Goal: Transaction & Acquisition: Purchase product/service

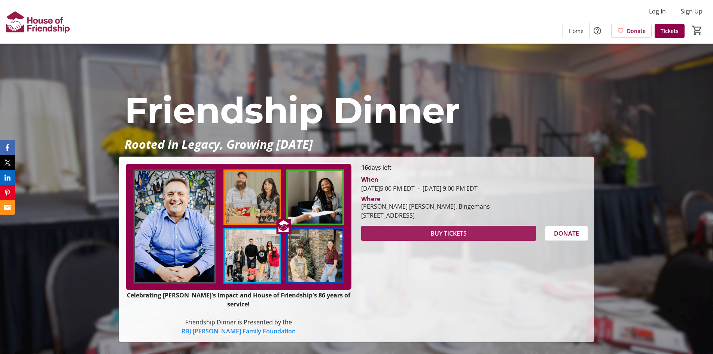
click at [445, 238] on span "BUY TICKETS" at bounding box center [449, 233] width 36 height 9
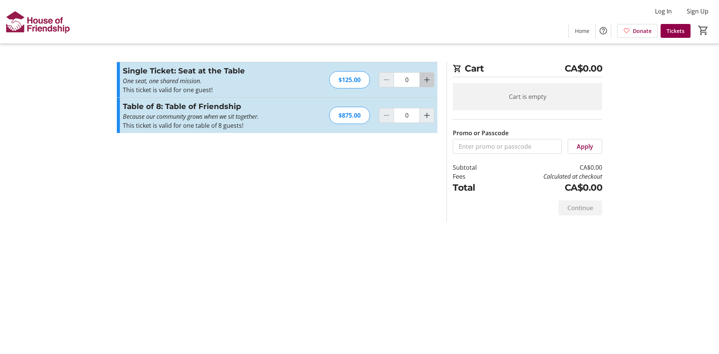
click at [427, 80] on mat-icon "Increment by one" at bounding box center [426, 79] width 9 height 9
type input "2"
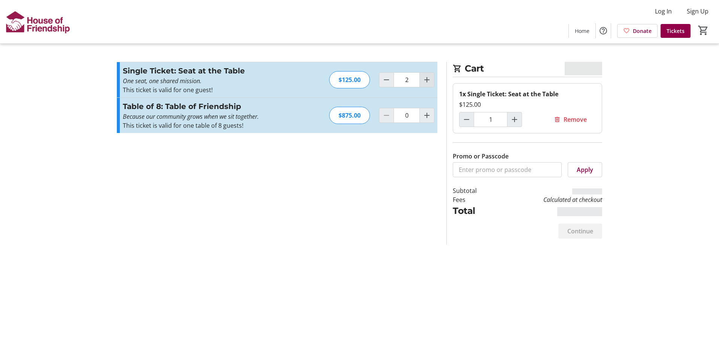
type input "2"
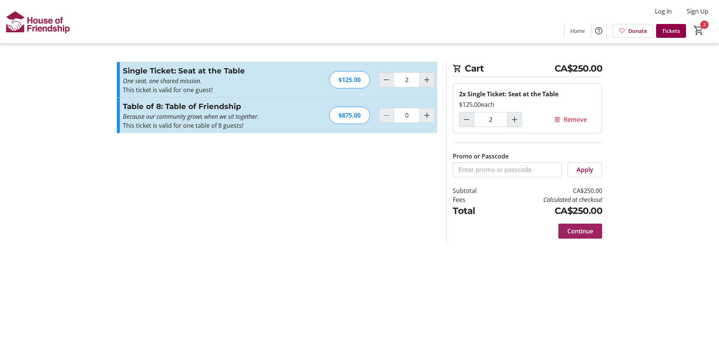
click at [580, 230] on span "Continue" at bounding box center [580, 231] width 26 height 9
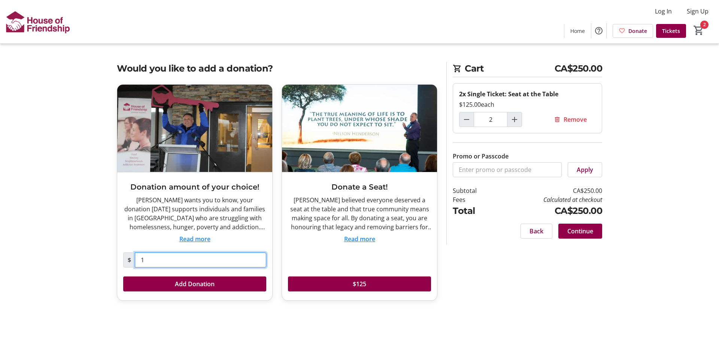
click at [146, 257] on input "1" at bounding box center [200, 259] width 131 height 15
click at [206, 237] on button "Read more" at bounding box center [194, 238] width 31 height 9
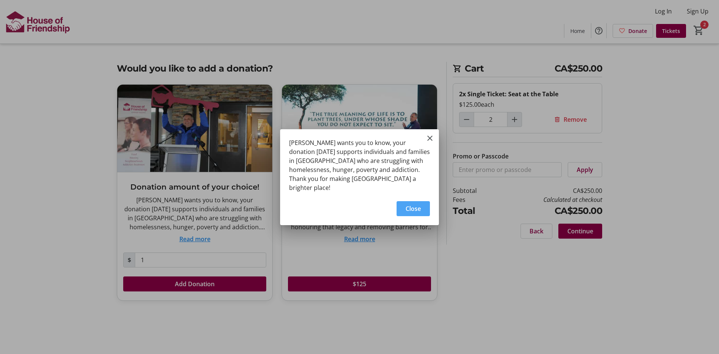
click at [416, 204] on span "Close" at bounding box center [413, 208] width 15 height 9
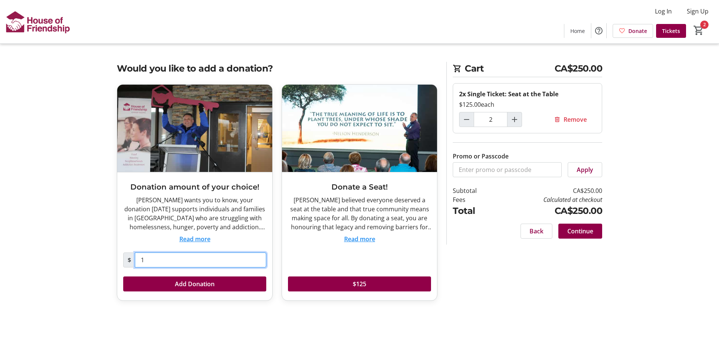
click at [144, 259] on input "1" at bounding box center [200, 259] width 131 height 15
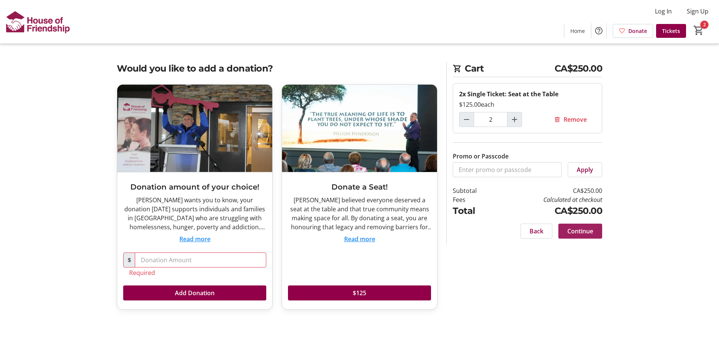
click at [576, 230] on span "Continue" at bounding box center [580, 231] width 26 height 9
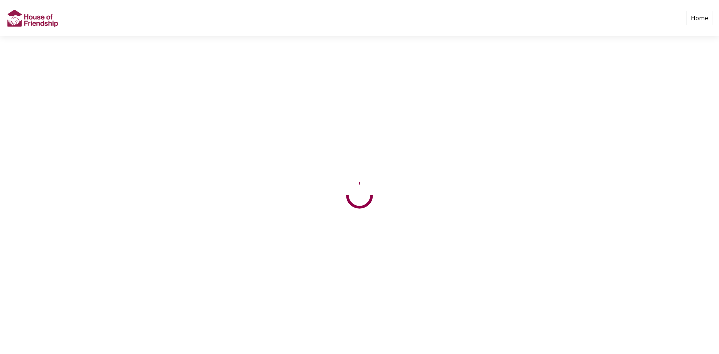
select select "CA"
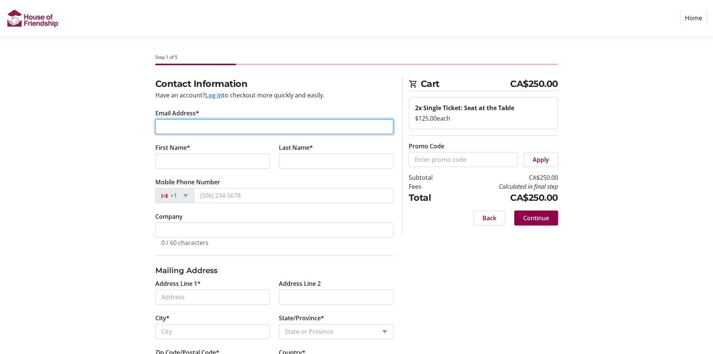
click at [185, 128] on input "Email Address*" at bounding box center [274, 126] width 238 height 15
type input "[EMAIL_ADDRESS][DOMAIN_NAME]"
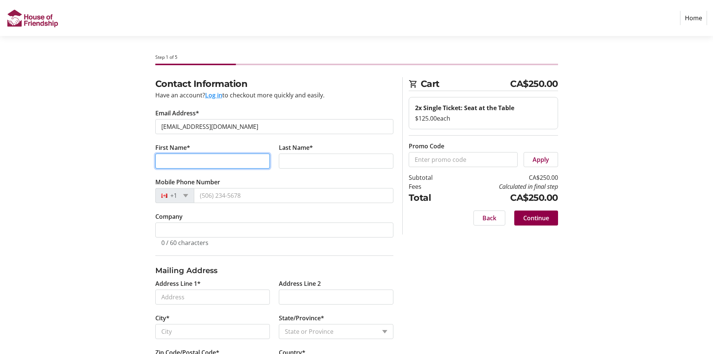
click at [170, 154] on input "First Name*" at bounding box center [212, 161] width 115 height 15
type input "[PERSON_NAME]"
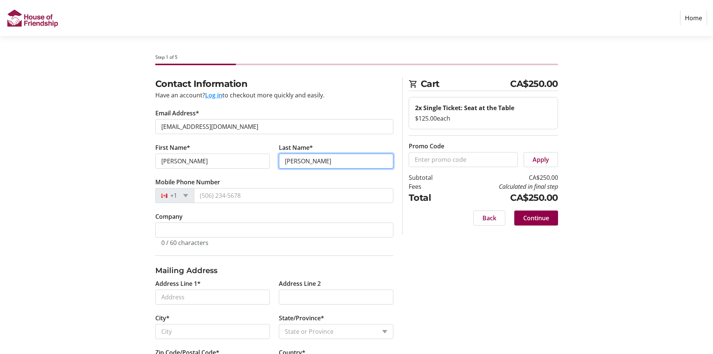
type input "[PERSON_NAME]"
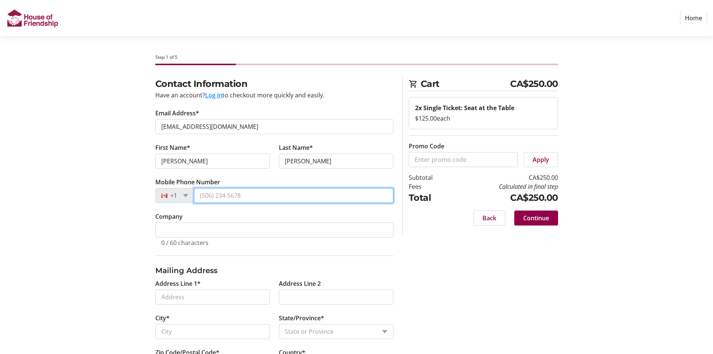
click at [200, 193] on input "Mobile Phone Number" at bounding box center [294, 195] width 200 height 15
type input "[PHONE_NUMBER]"
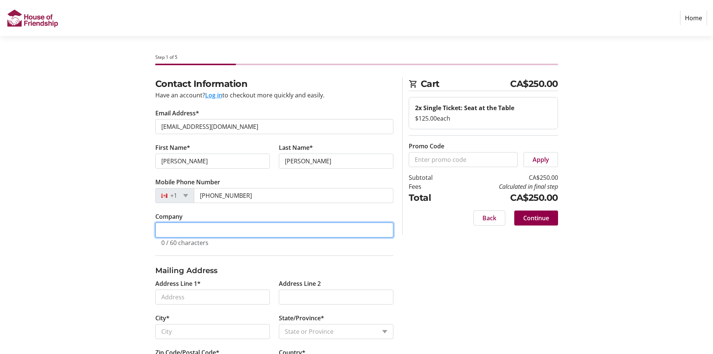
type input "Horseshoe Lake Property Owners Association"
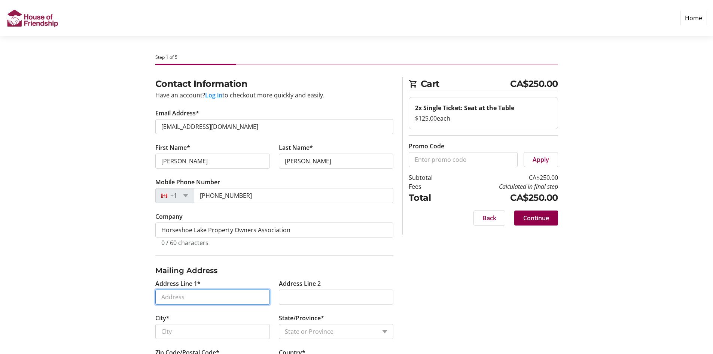
type input "[STREET_ADDRESS][PERSON_NAME]"
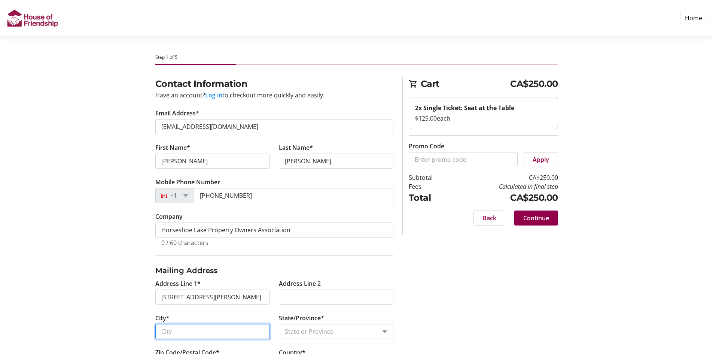
type input "[GEOGRAPHIC_DATA]"
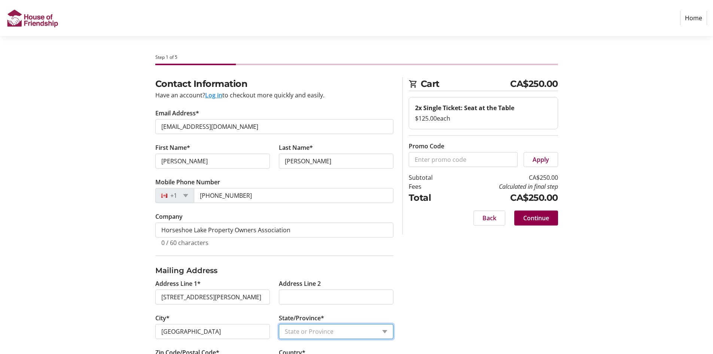
select select "ON"
type input "N2K 4A8"
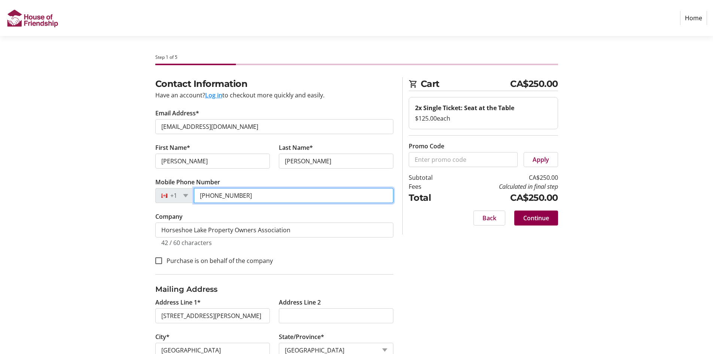
type input "[PHONE_NUMBER]"
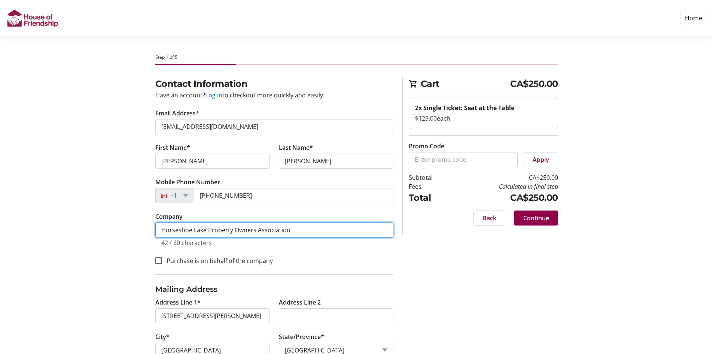
drag, startPoint x: 291, startPoint y: 231, endPoint x: 156, endPoint y: 229, distance: 134.8
click at [156, 229] on input "Horseshoe Lake Property Owners Association" at bounding box center [274, 229] width 238 height 15
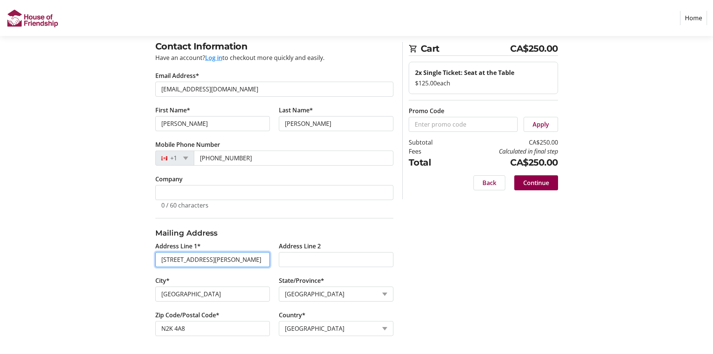
scroll to position [0, 10]
drag, startPoint x: 212, startPoint y: 257, endPoint x: 276, endPoint y: 263, distance: 63.9
click at [276, 263] on div "Address Line 1* [GEOGRAPHIC_DATA][PERSON_NAME], [GEOGRAPHIC_DATA], [GEOGRAPHIC_…" at bounding box center [274, 293] width 247 height 103
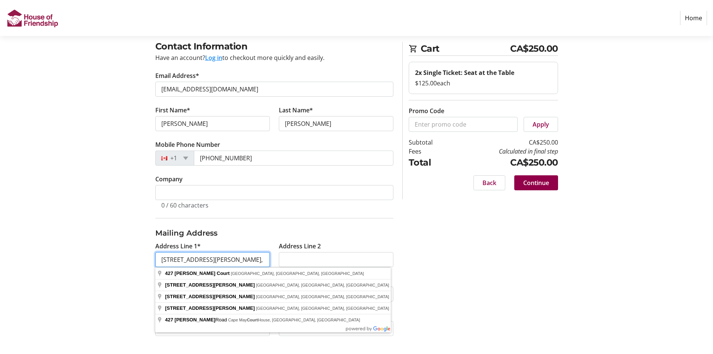
type input "[STREET_ADDRESS][PERSON_NAME],"
click at [465, 249] on div "Contact Information Have an account? Log in to checkout more quickly and easily…" at bounding box center [357, 197] width 494 height 314
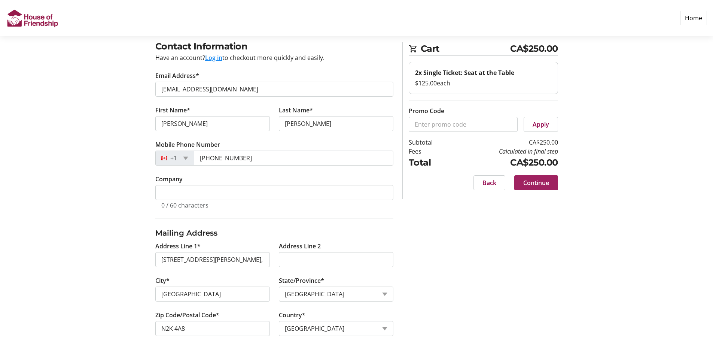
click at [531, 187] on span "Continue" at bounding box center [537, 182] width 26 height 9
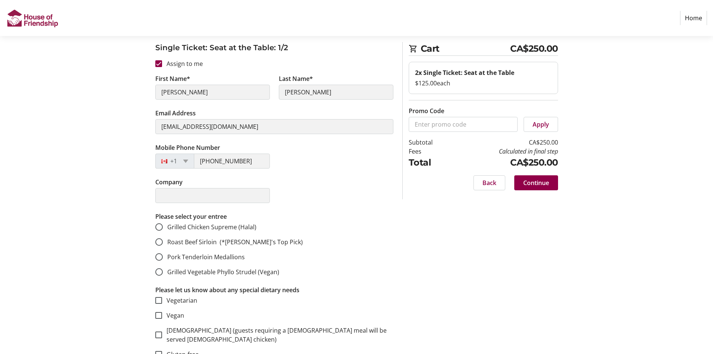
scroll to position [75, 0]
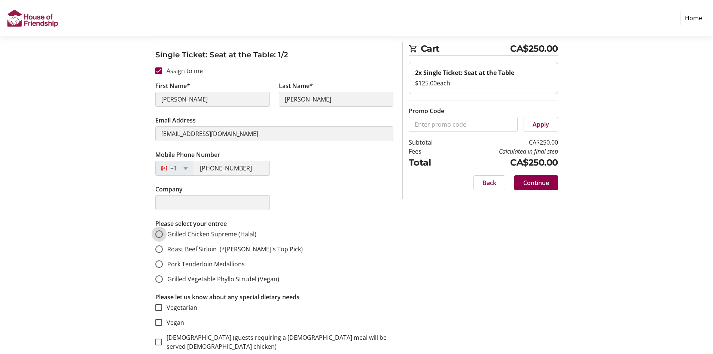
click at [161, 234] on input "Grilled Chicken Supreme (Halal)" at bounding box center [158, 233] width 7 height 7
radio input "true"
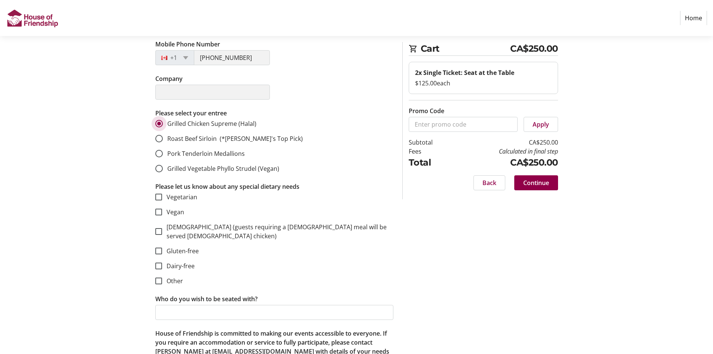
scroll to position [187, 0]
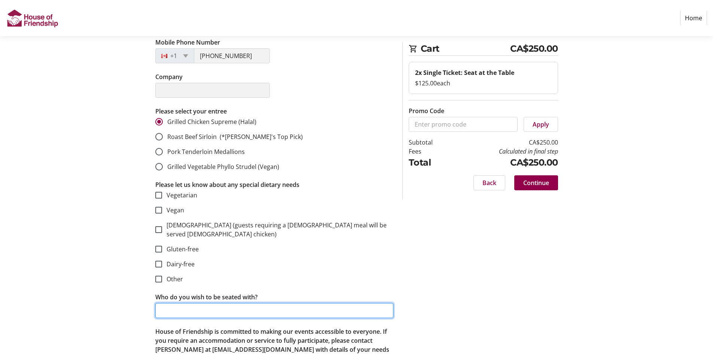
click at [187, 303] on input "Who do you wish to be seated with?" at bounding box center [274, 310] width 238 height 15
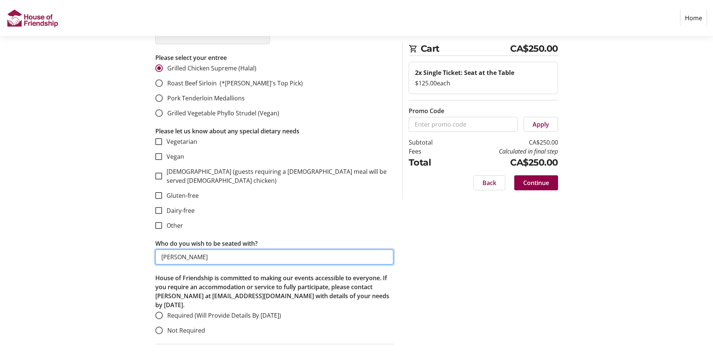
scroll to position [262, 0]
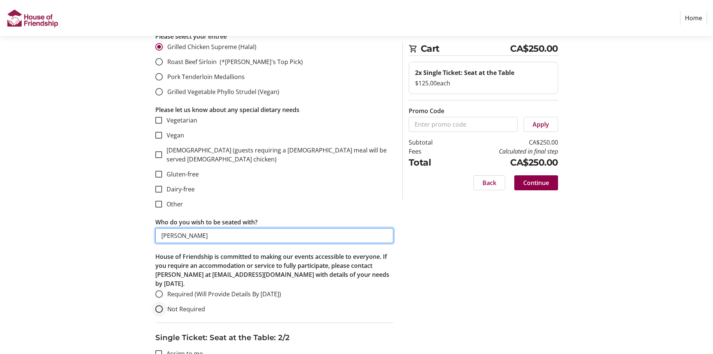
type input "[PERSON_NAME]"
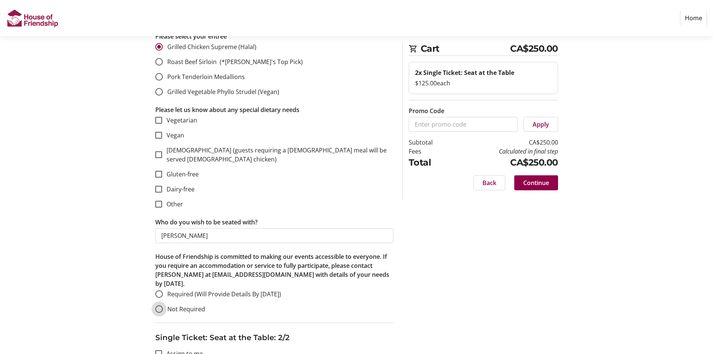
click at [159, 305] on input "Not Required" at bounding box center [158, 308] width 7 height 7
radio input "true"
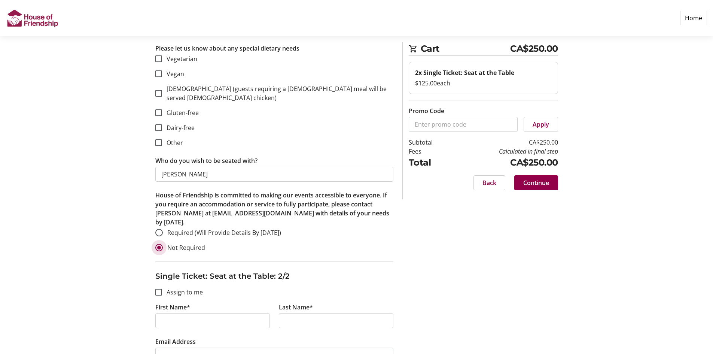
scroll to position [337, 0]
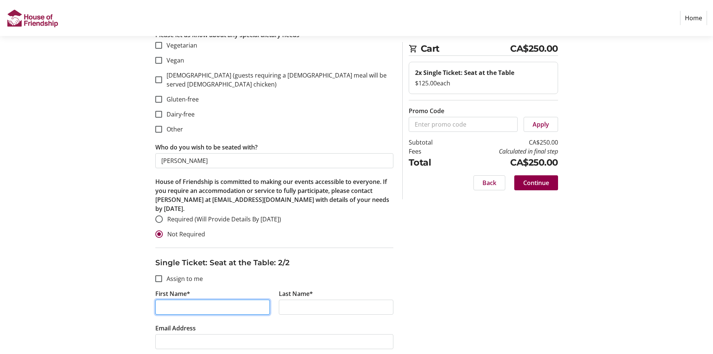
click at [178, 300] on input "First Name*" at bounding box center [212, 307] width 115 height 15
type input "Bill"
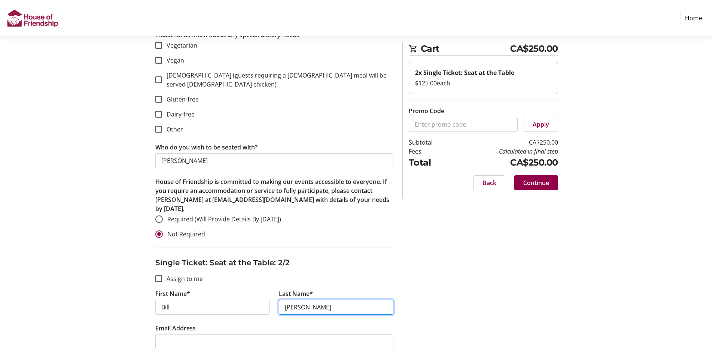
type input "[PERSON_NAME]"
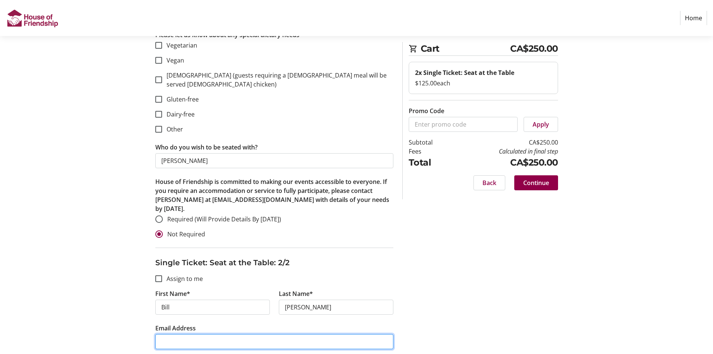
click at [173, 335] on input "Email Address" at bounding box center [274, 341] width 238 height 15
type input "b"
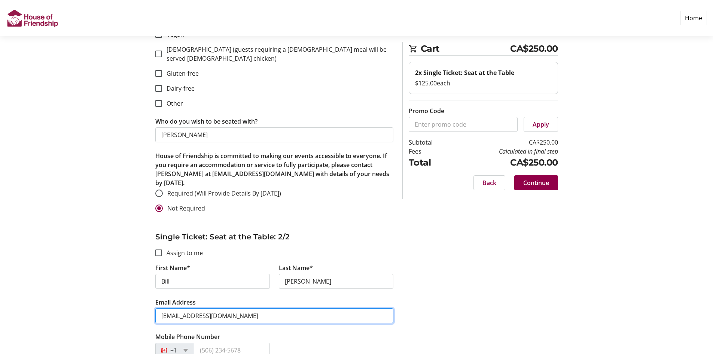
scroll to position [412, 0]
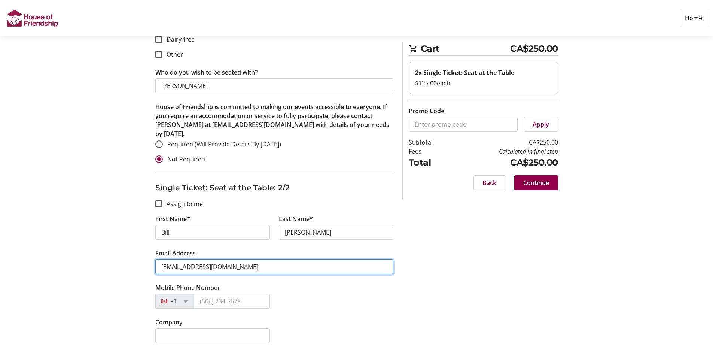
type input "[EMAIL_ADDRESS][DOMAIN_NAME]"
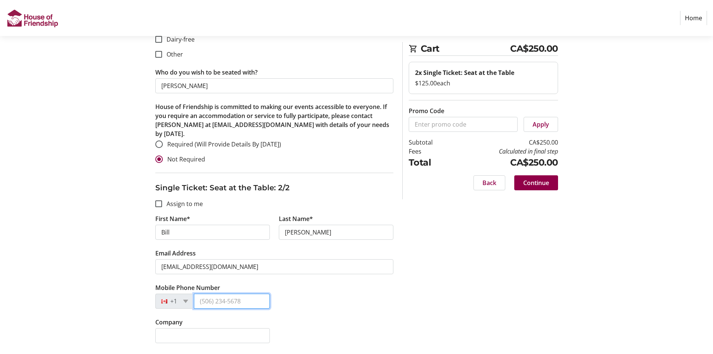
click at [199, 294] on input "Mobile Phone Number" at bounding box center [232, 301] width 76 height 15
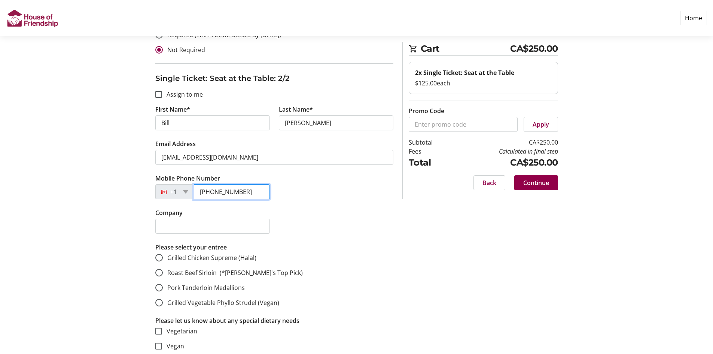
scroll to position [524, 0]
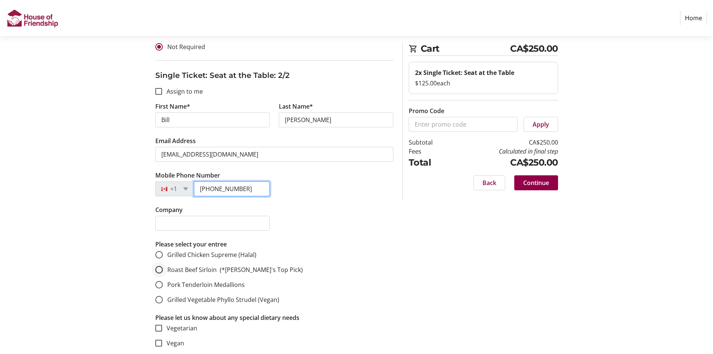
type input "[PHONE_NUMBER]"
click at [159, 266] on input "Roast Beef Sirloin (*[PERSON_NAME]'s Top Pick)" at bounding box center [158, 269] width 7 height 7
radio input "true"
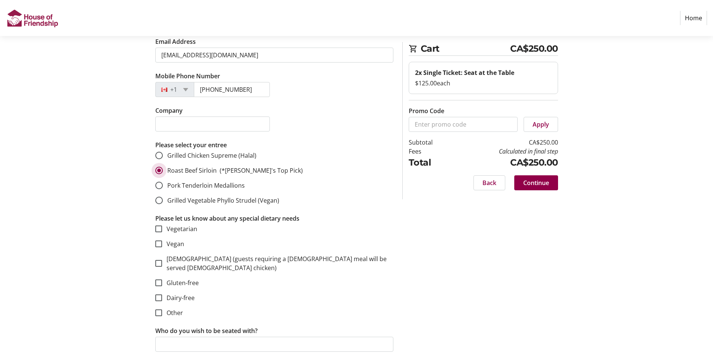
scroll to position [637, 0]
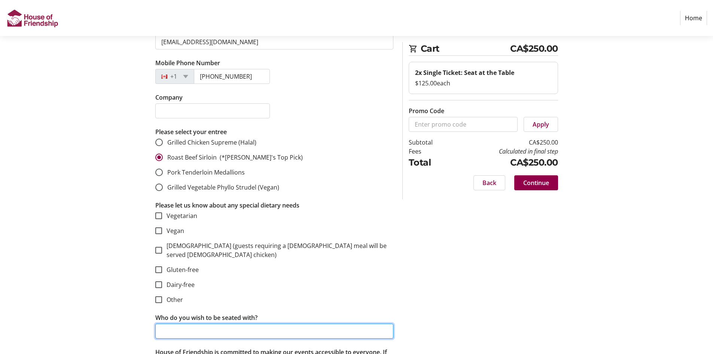
click at [179, 324] on input "Who do you wish to be seated with?" at bounding box center [274, 331] width 238 height 15
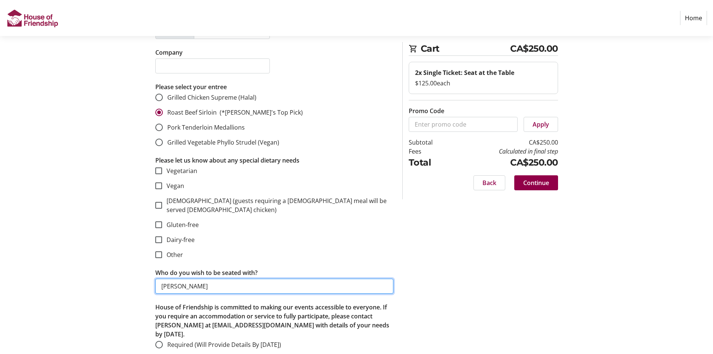
scroll to position [683, 0]
type input "[PERSON_NAME]"
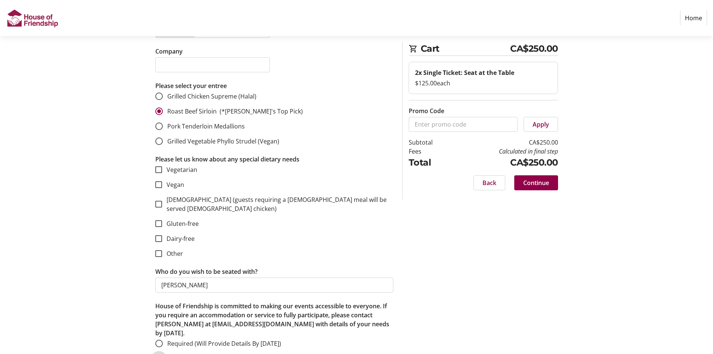
click at [158, 354] on input "Not Required" at bounding box center [158, 358] width 7 height 7
radio input "true"
click at [540, 182] on span "Continue" at bounding box center [537, 182] width 26 height 9
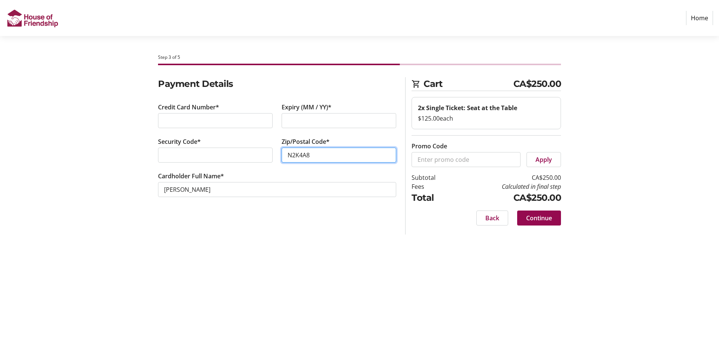
type input "N2K4A8"
click at [539, 221] on span "Continue" at bounding box center [539, 217] width 26 height 9
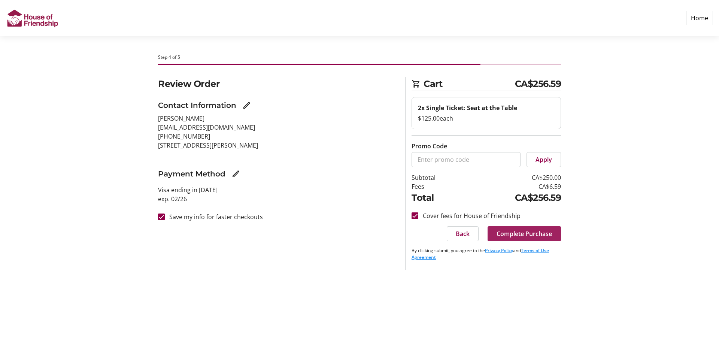
click at [510, 232] on span "Complete Purchase" at bounding box center [524, 233] width 55 height 9
